Goal: Navigation & Orientation: Find specific page/section

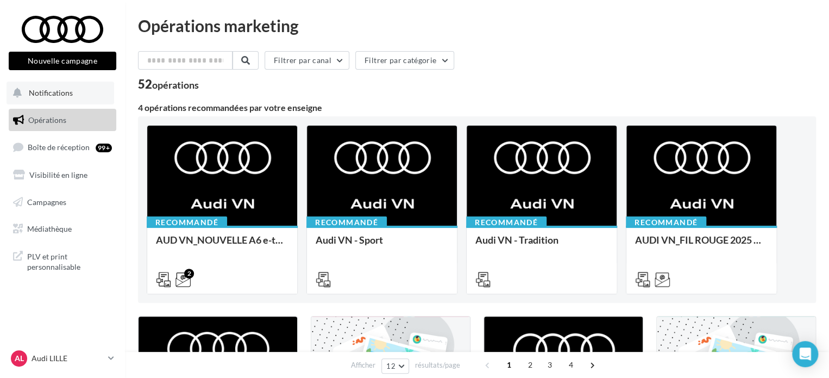
click at [66, 91] on span "Notifications" at bounding box center [51, 92] width 44 height 9
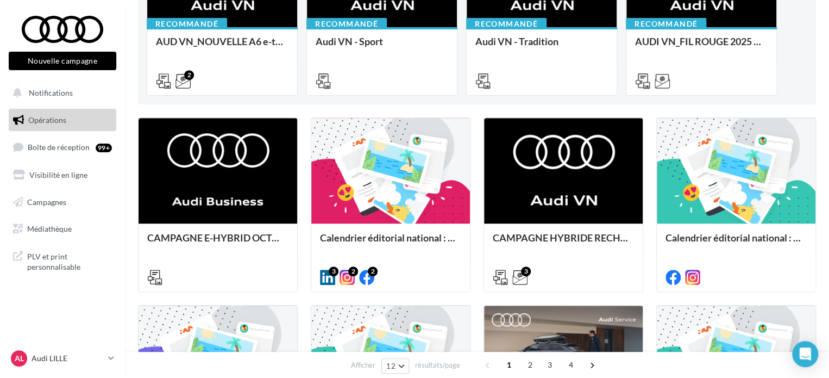
scroll to position [217, 0]
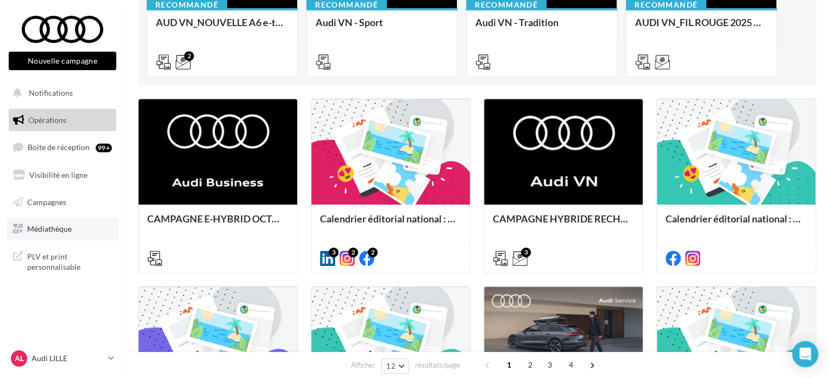
click at [34, 221] on link "Médiathèque" at bounding box center [63, 228] width 112 height 23
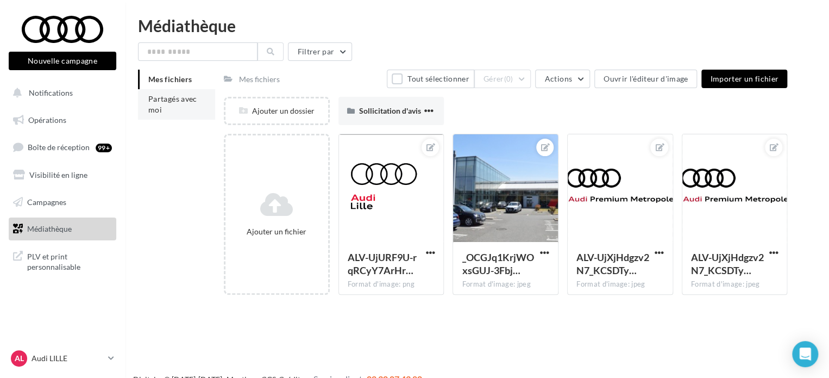
click at [171, 103] on span "Partagés avec moi" at bounding box center [172, 104] width 49 height 20
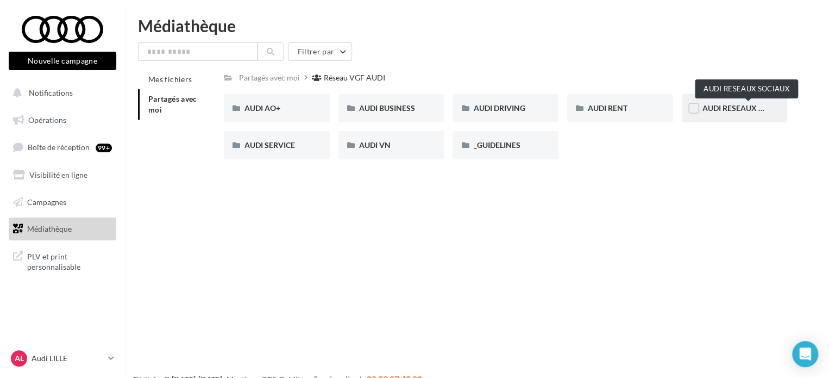
click at [735, 108] on span "AUDI RESEAUX SOCIAUX" at bounding box center [748, 107] width 90 height 9
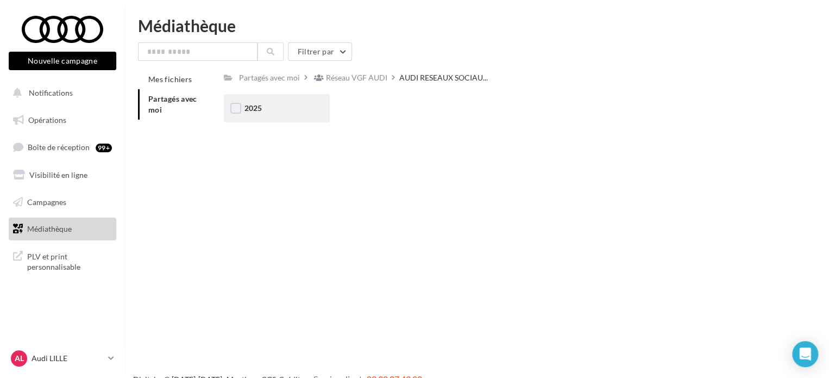
click at [272, 104] on div "2025" at bounding box center [277, 108] width 65 height 11
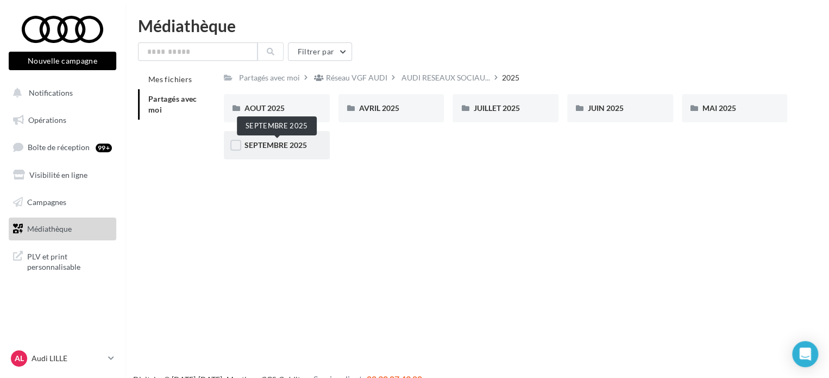
click at [277, 145] on span "SEPTEMBRE 2025" at bounding box center [276, 144] width 63 height 9
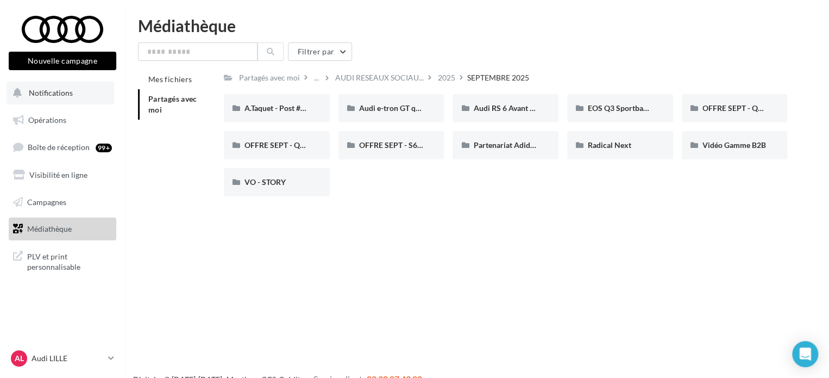
click at [81, 93] on button "Notifications" at bounding box center [61, 93] width 108 height 23
